Goal: Information Seeking & Learning: Learn about a topic

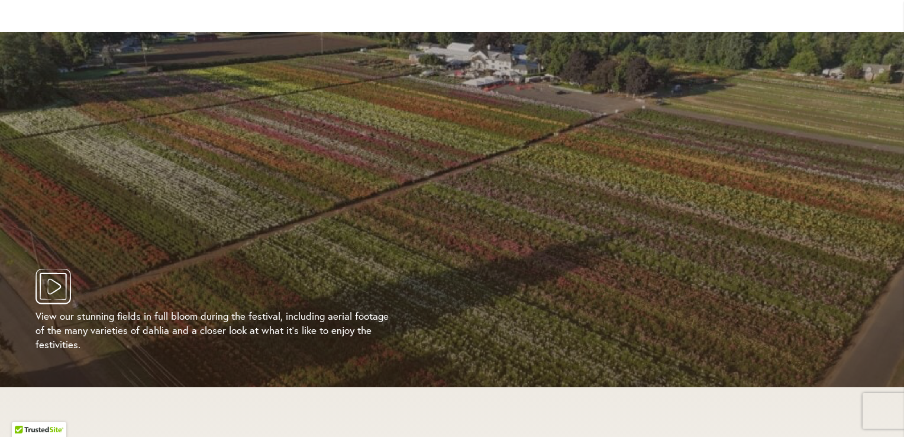
scroll to position [2190, 0]
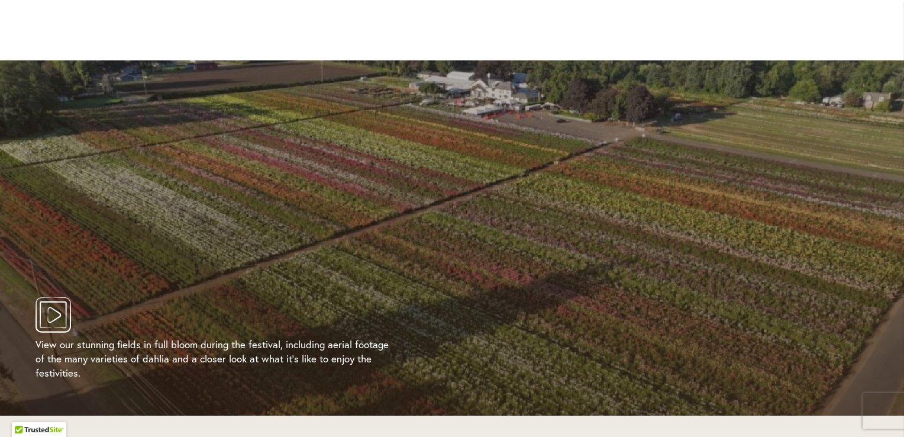
click at [55, 302] on icon "Play Video" at bounding box center [54, 315] width 36 height 36
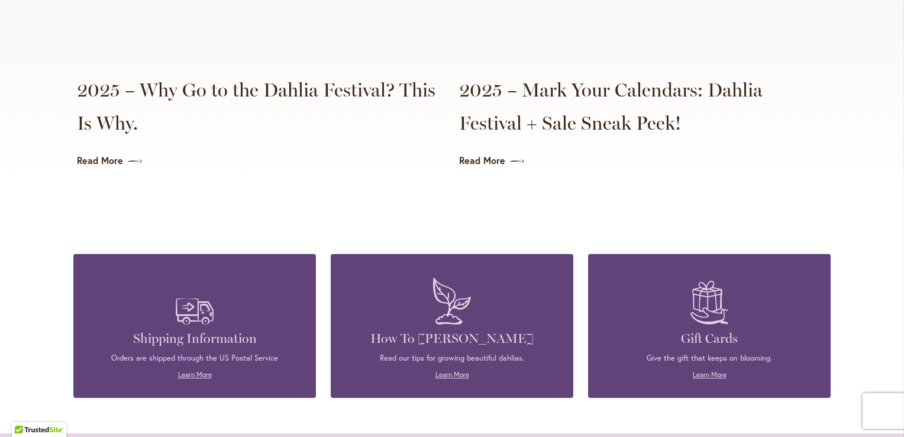
scroll to position [2803, 0]
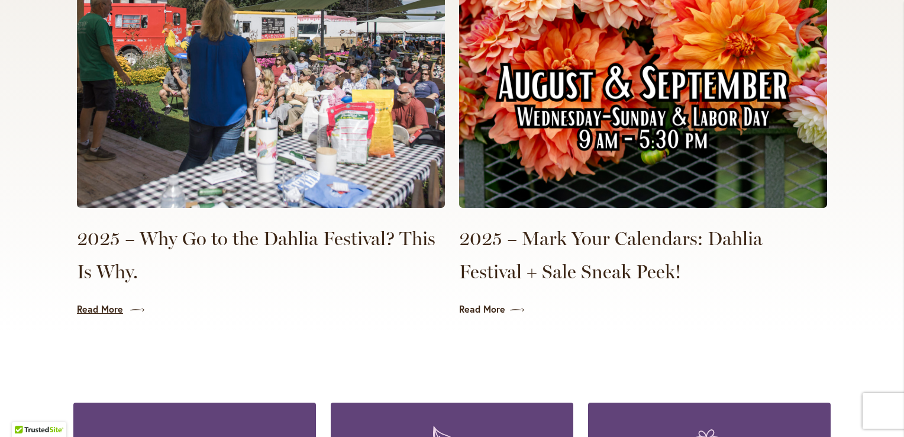
click at [92, 302] on link "Read More" at bounding box center [261, 309] width 368 height 14
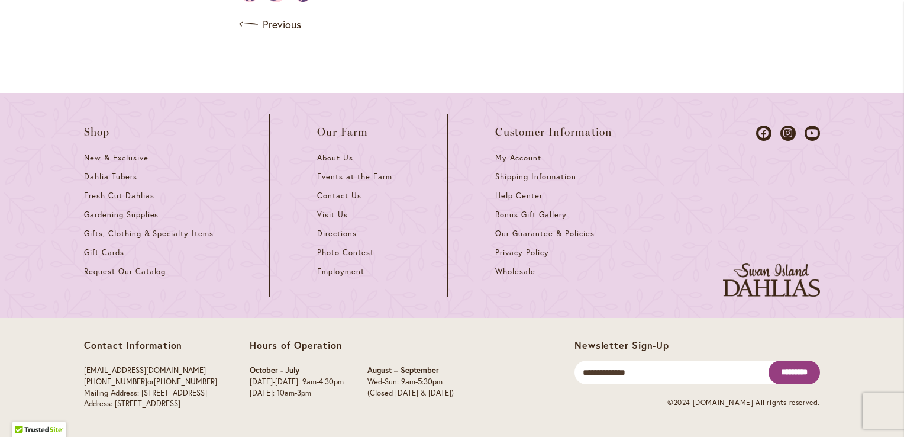
scroll to position [1716, 0]
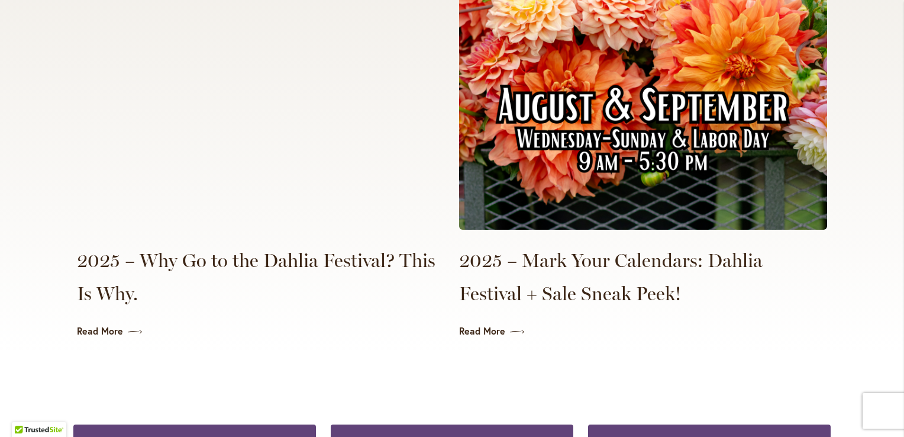
scroll to position [2685, 0]
